Goal: Task Accomplishment & Management: Use online tool/utility

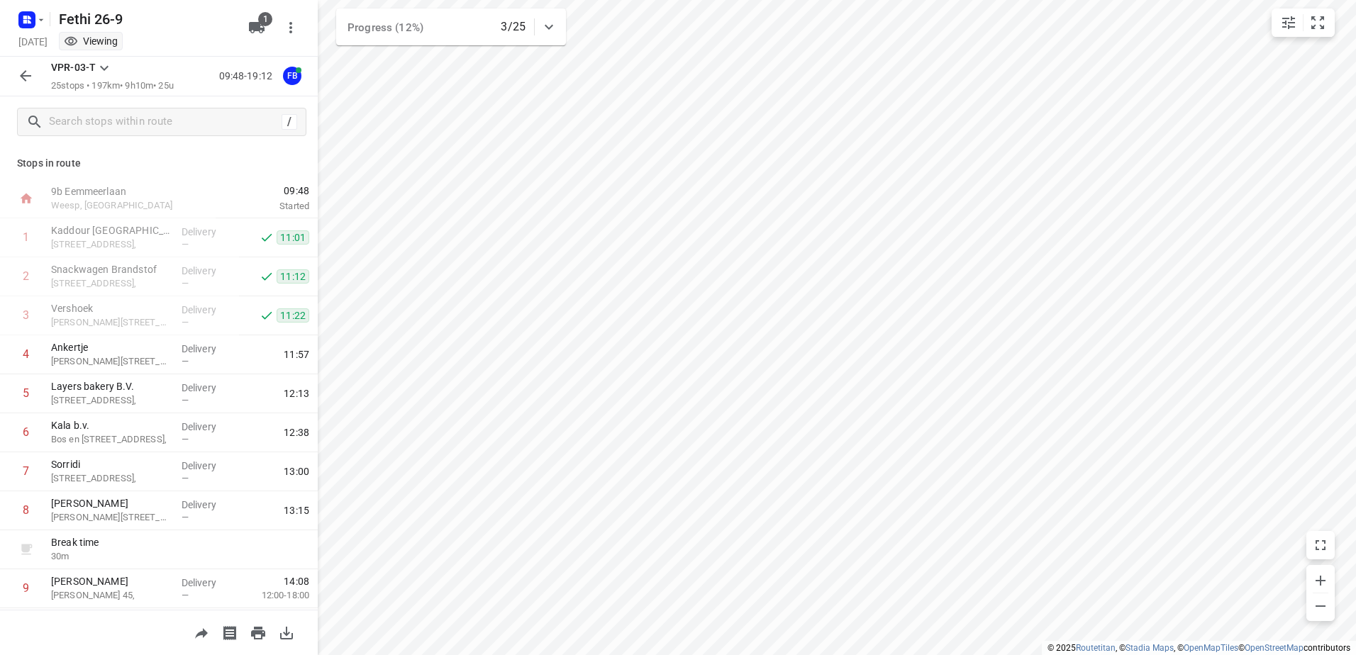
click at [28, 75] on icon "button" at bounding box center [25, 75] width 17 height 17
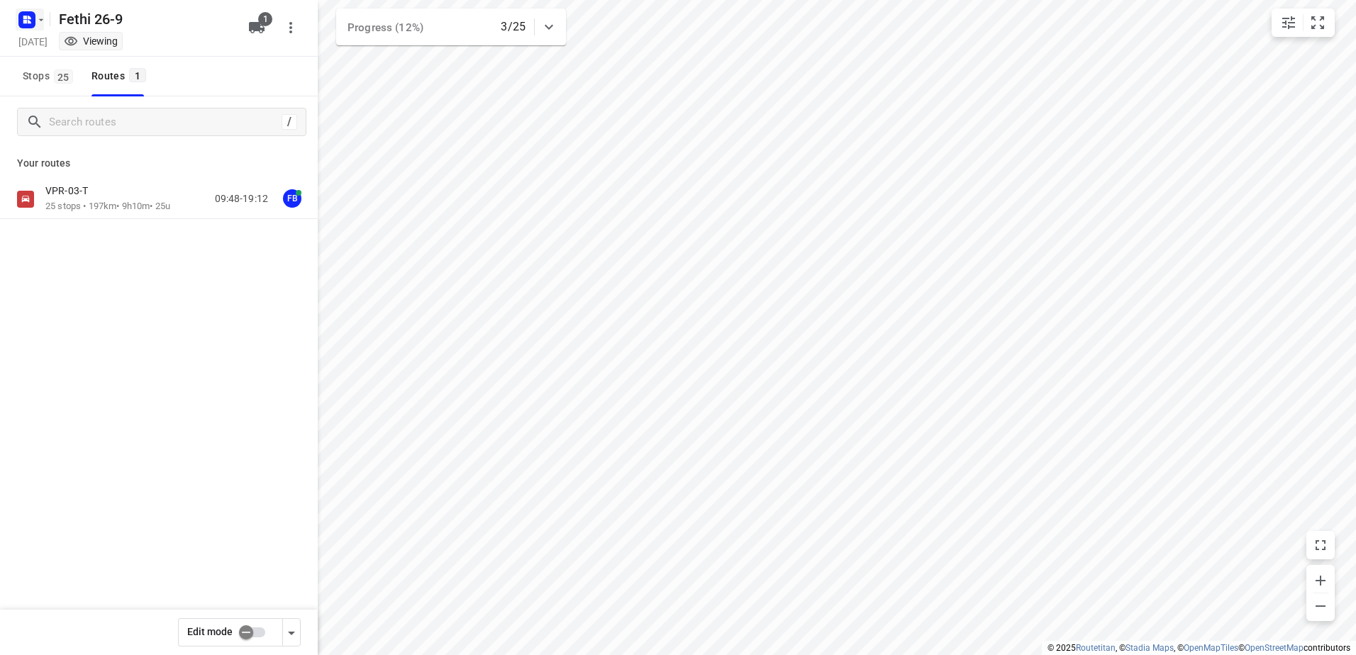
click at [36, 26] on icon "button" at bounding box center [27, 20] width 23 height 23
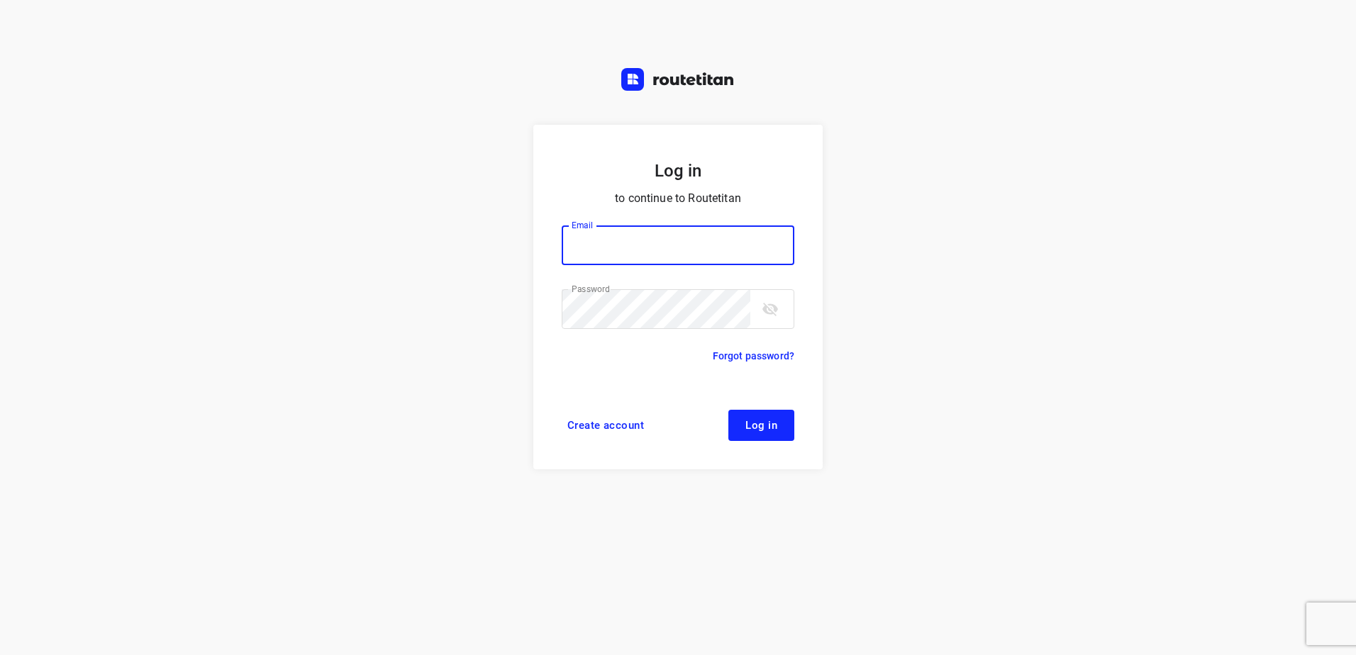
type input "[EMAIL_ADDRESS][DOMAIN_NAME]"
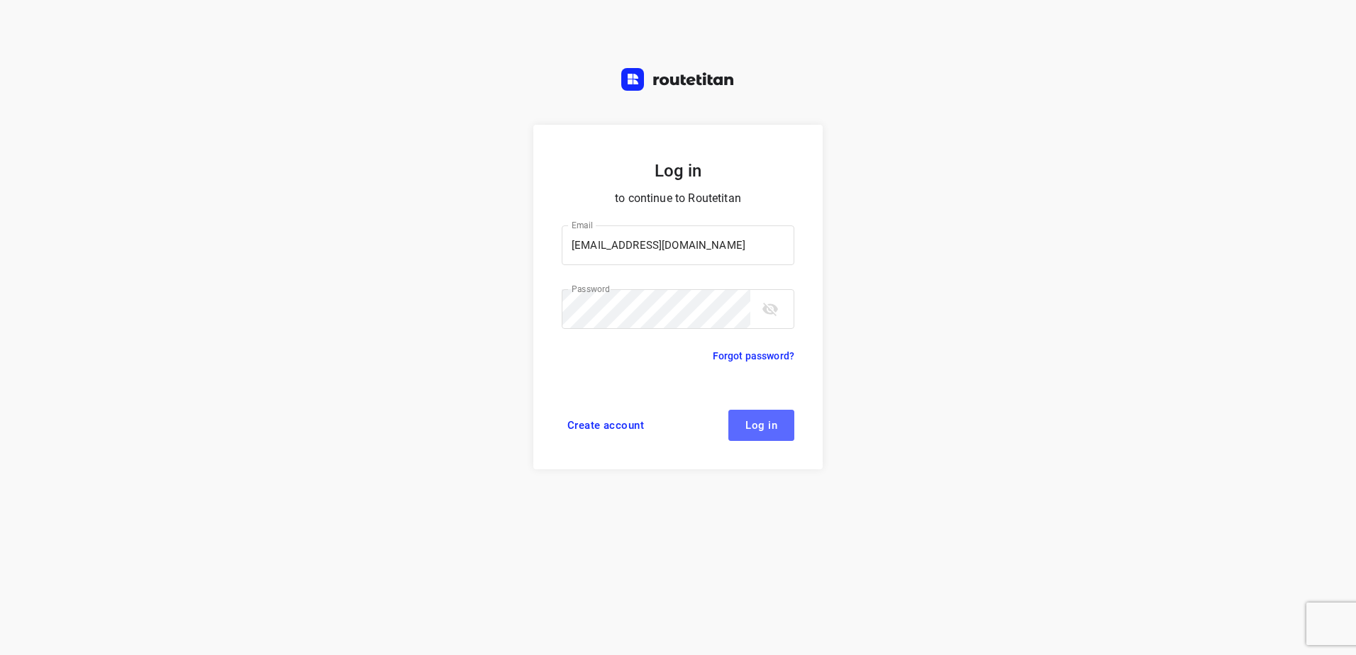
click at [770, 411] on button "Log in" at bounding box center [761, 425] width 66 height 31
